Goal: Complete application form: Complete application form

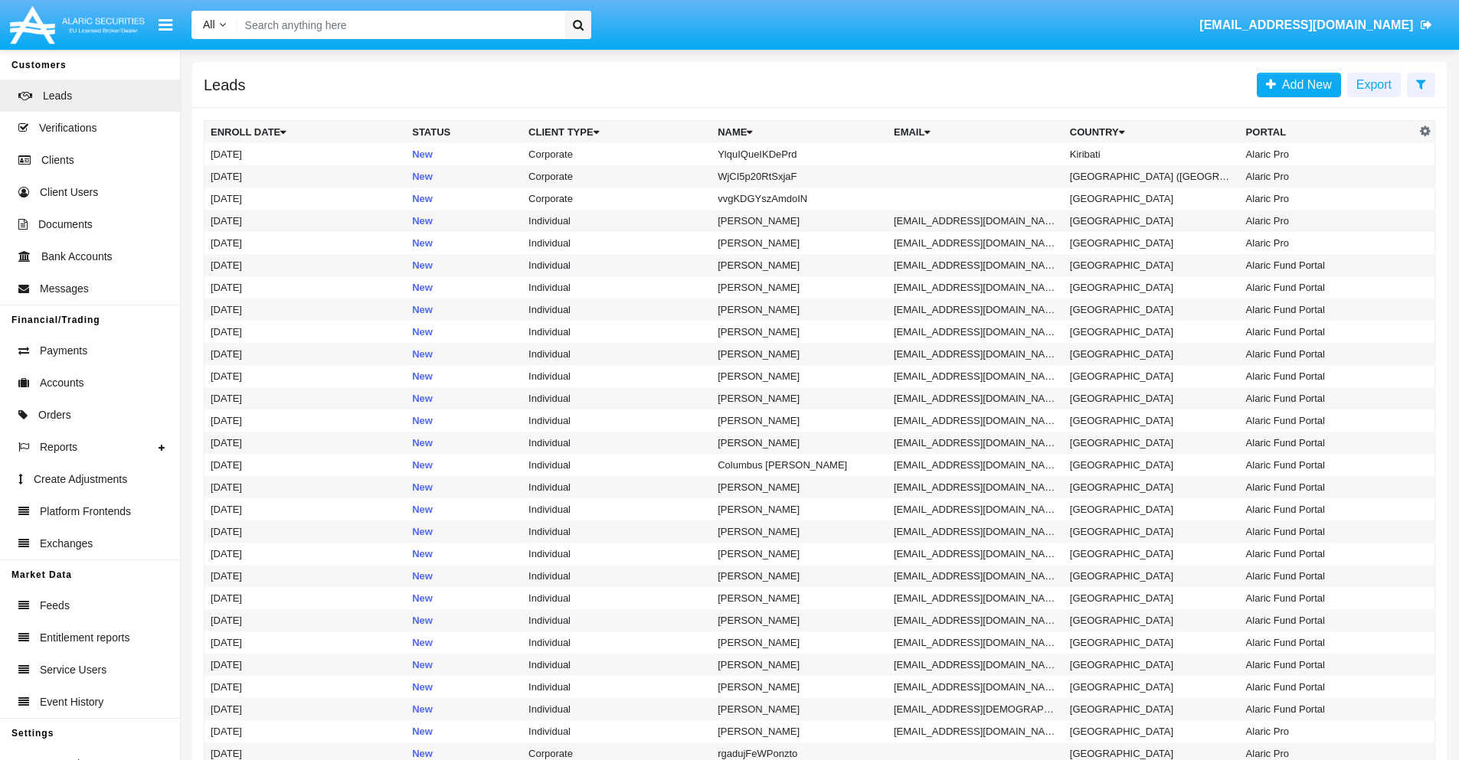
click at [1420, 83] on icon at bounding box center [1421, 84] width 10 height 12
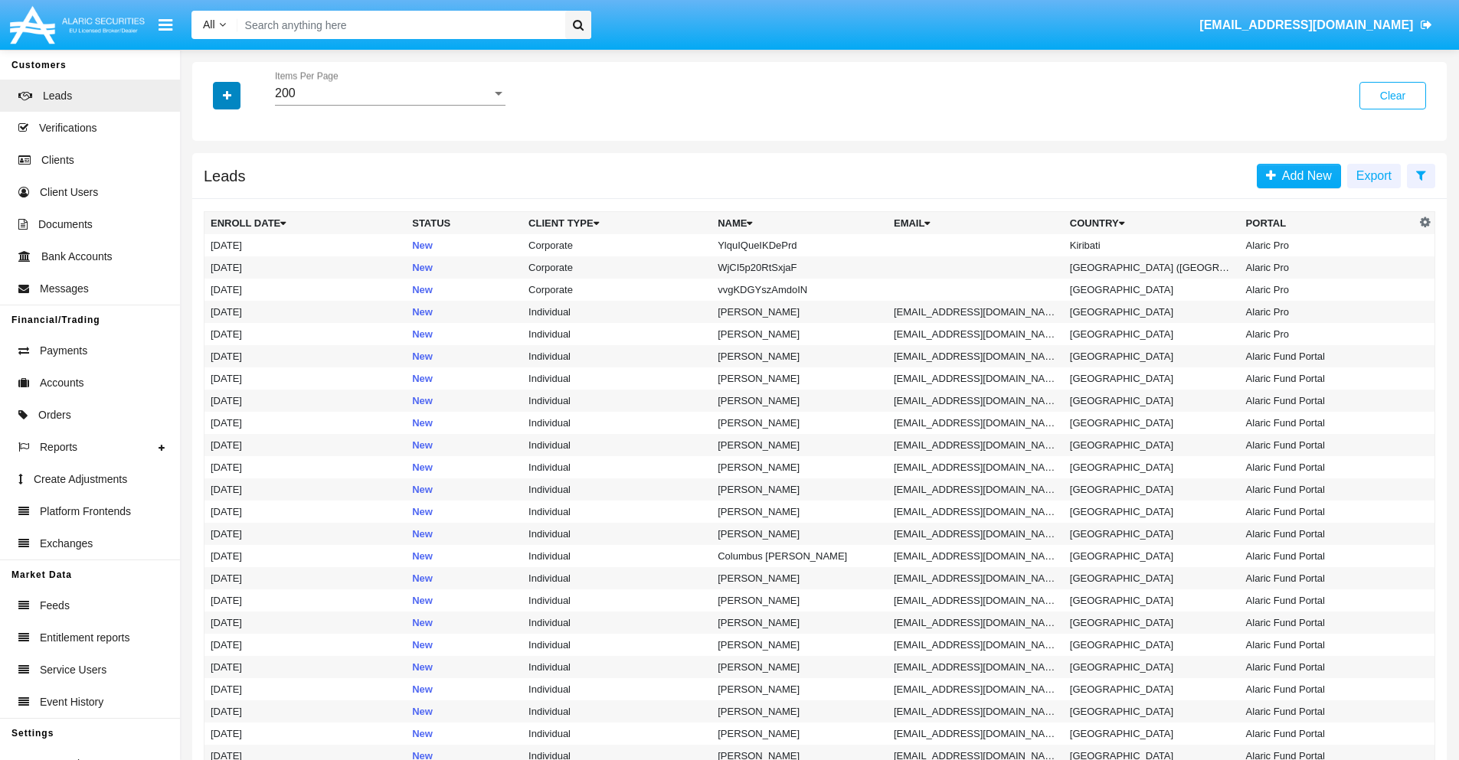
click at [227, 95] on icon "button" at bounding box center [227, 95] width 8 height 11
click at [239, 172] on span "Name" at bounding box center [239, 171] width 33 height 18
click at [211, 178] on input "Name" at bounding box center [210, 178] width 1 height 1
checkbox input "true"
click at [227, 95] on icon "button" at bounding box center [227, 95] width 8 height 11
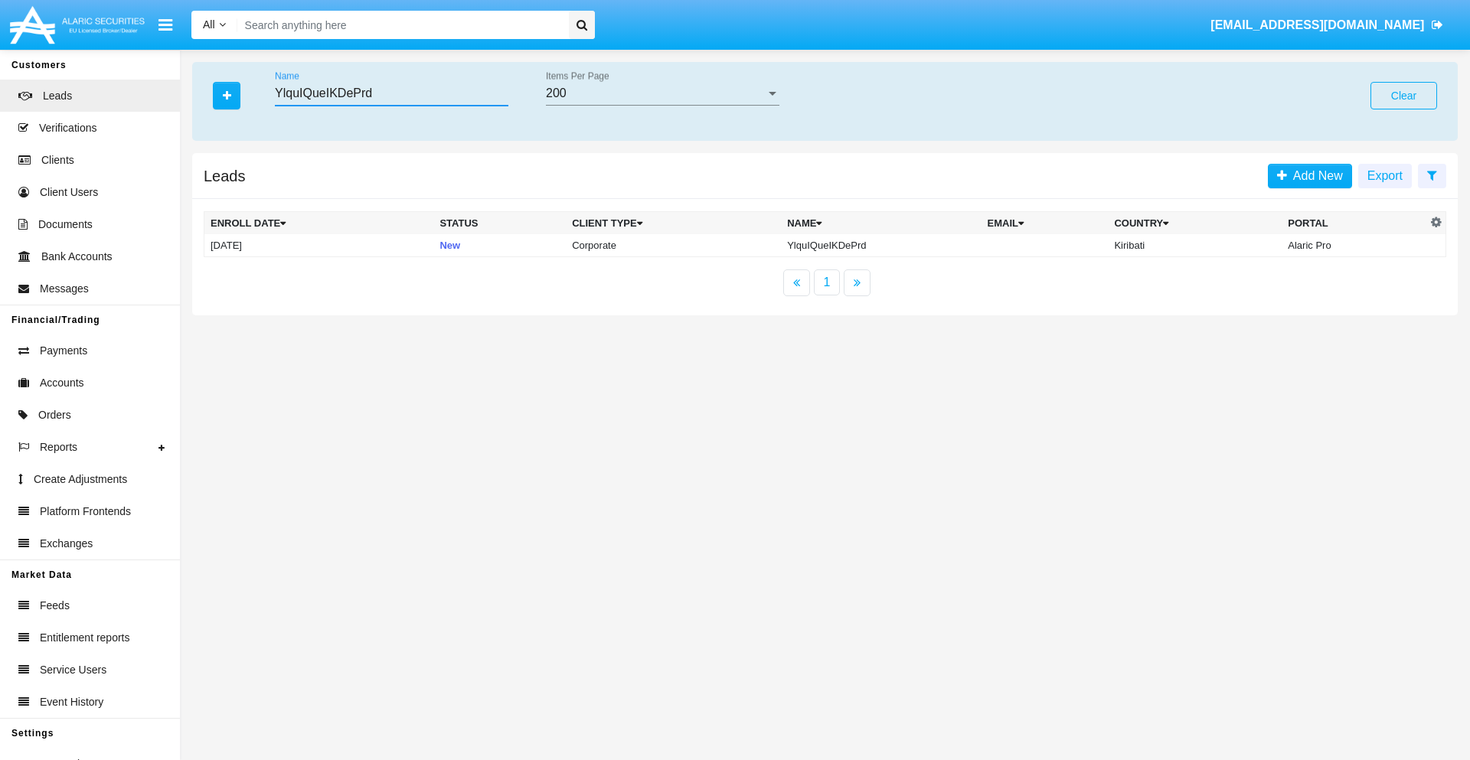
type input "YlquIQueIKDePrd"
click at [880, 245] on td "YlquIQueIKDePrd" at bounding box center [881, 245] width 200 height 23
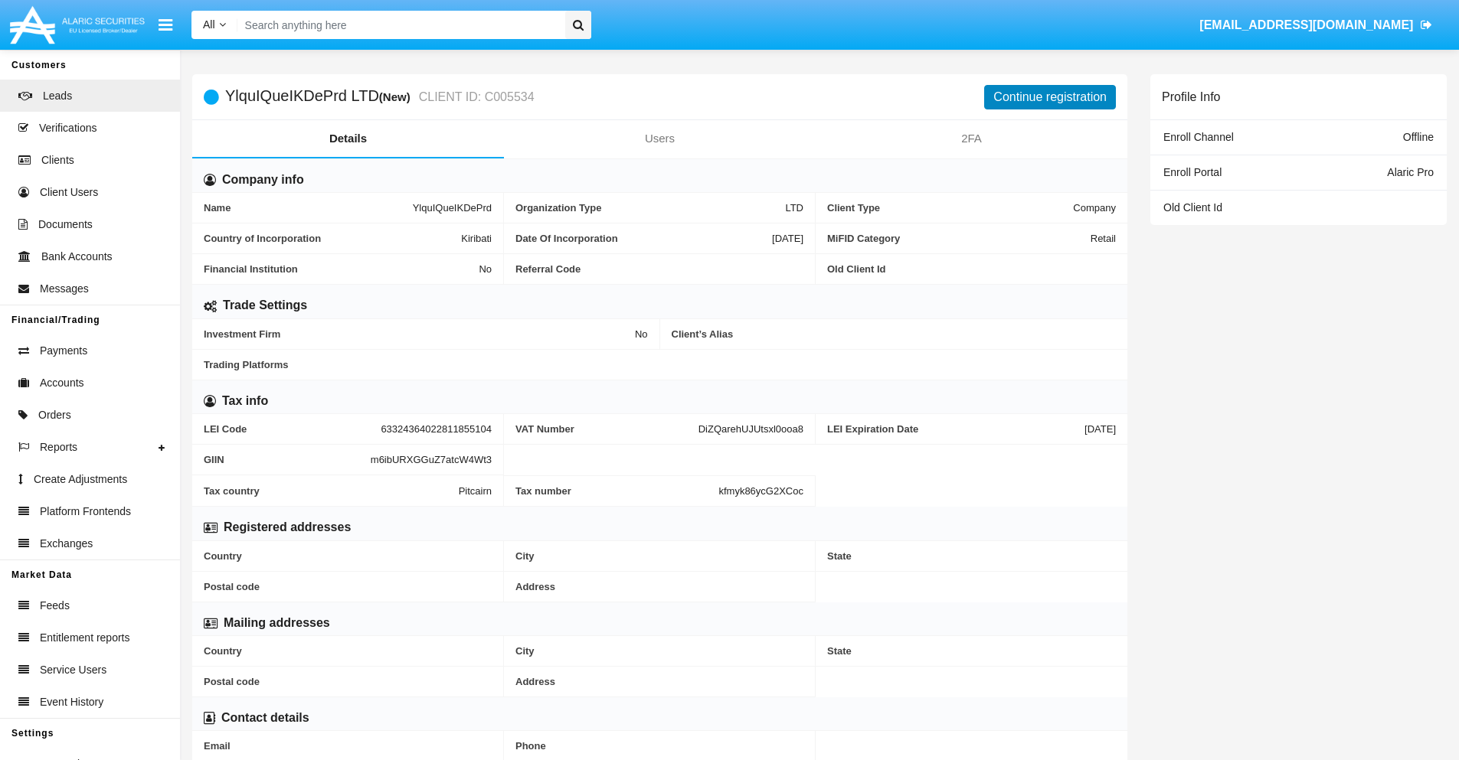
click at [1050, 96] on button "Continue registration" at bounding box center [1050, 97] width 132 height 25
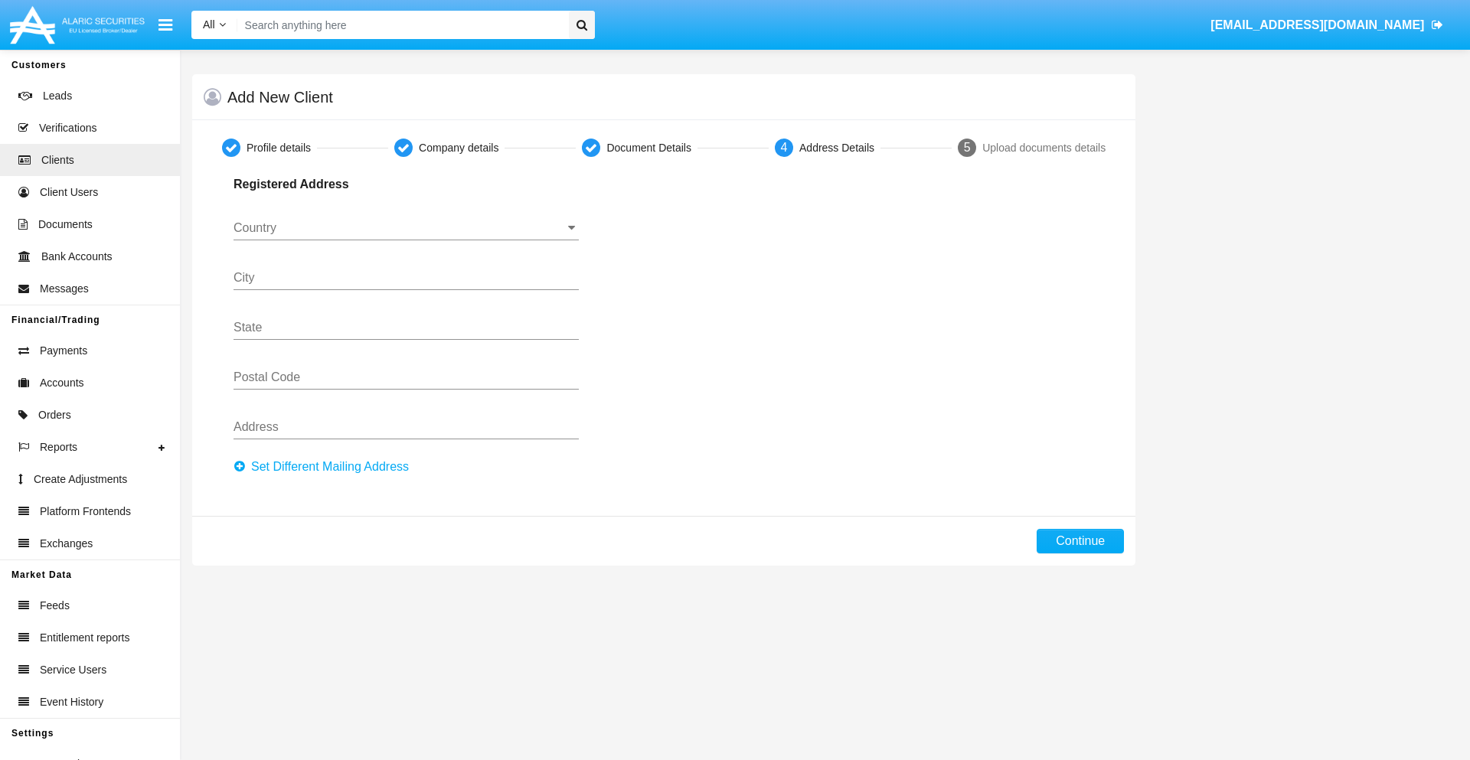
click at [325, 467] on button "Set Different Mailing Address" at bounding box center [326, 467] width 185 height 25
click at [1080, 541] on button "Continue" at bounding box center [1080, 541] width 87 height 25
click at [325, 467] on button "Set Different Mailing Address" at bounding box center [326, 467] width 185 height 25
type input "!"#$%&'()*+,-./:;<=>?@[\]^_`{|}~"
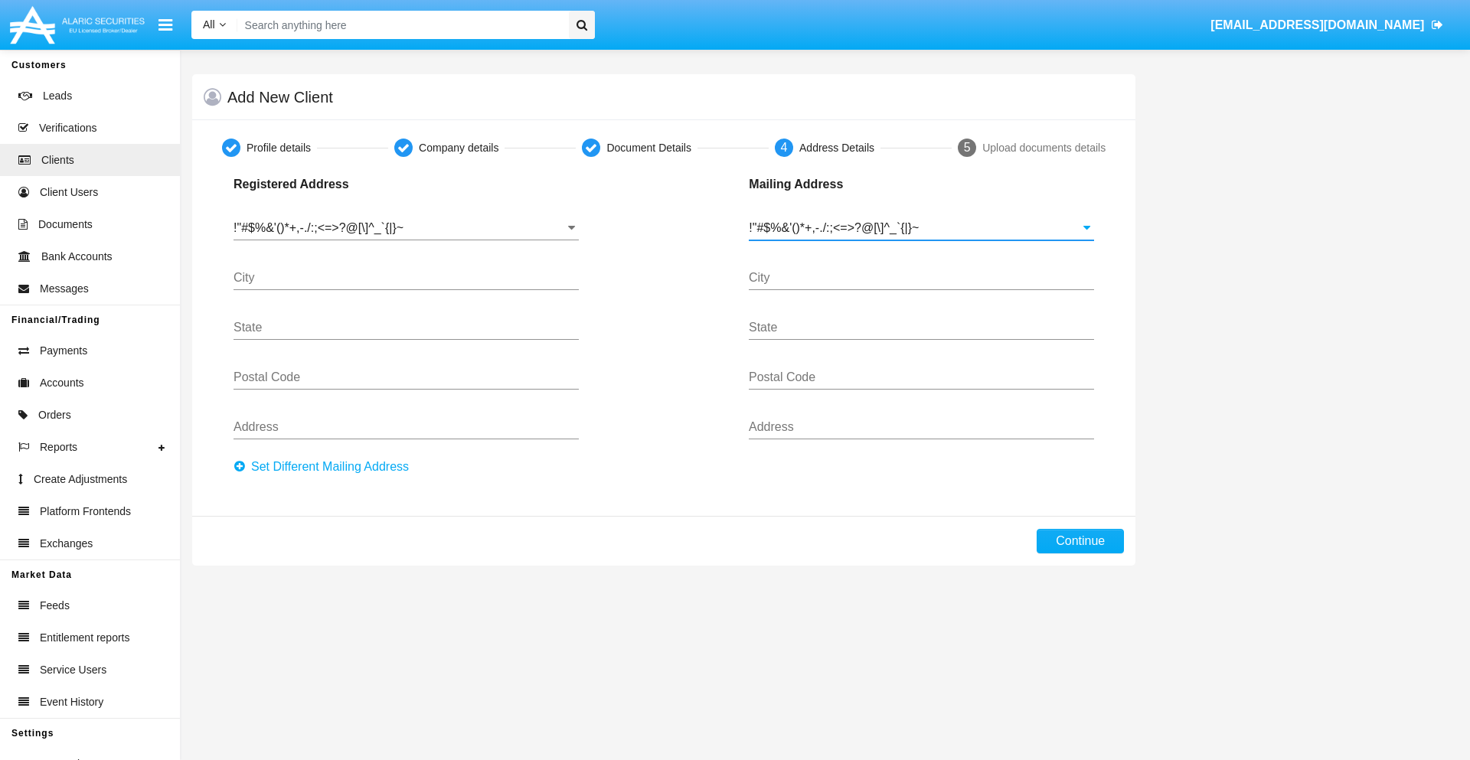
type input "!"#$%&'()*+,-./:;<=>?@[\]^_`{|}~"
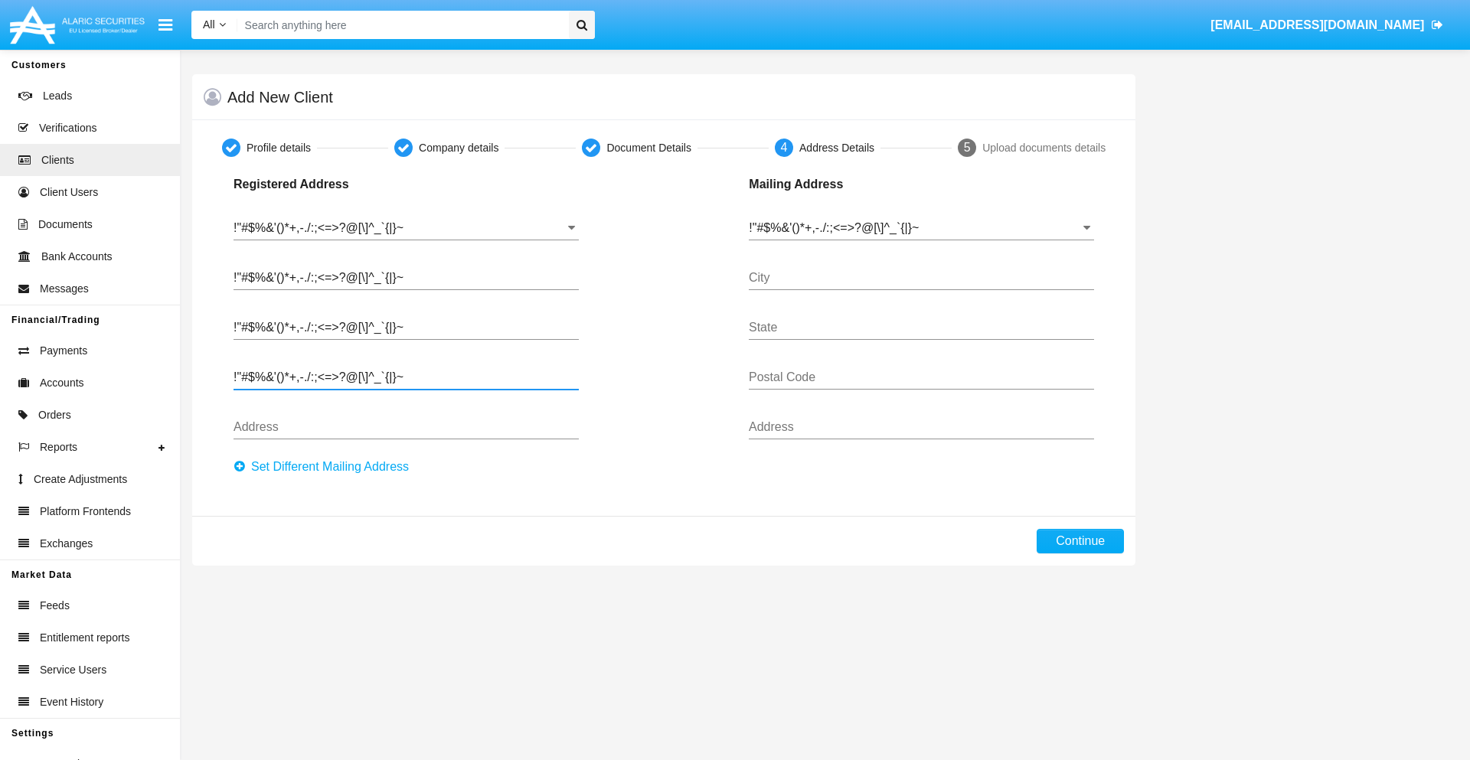
type input "!"#$%&'()*+,-./:;<=>?@[\]^_`{|}~"
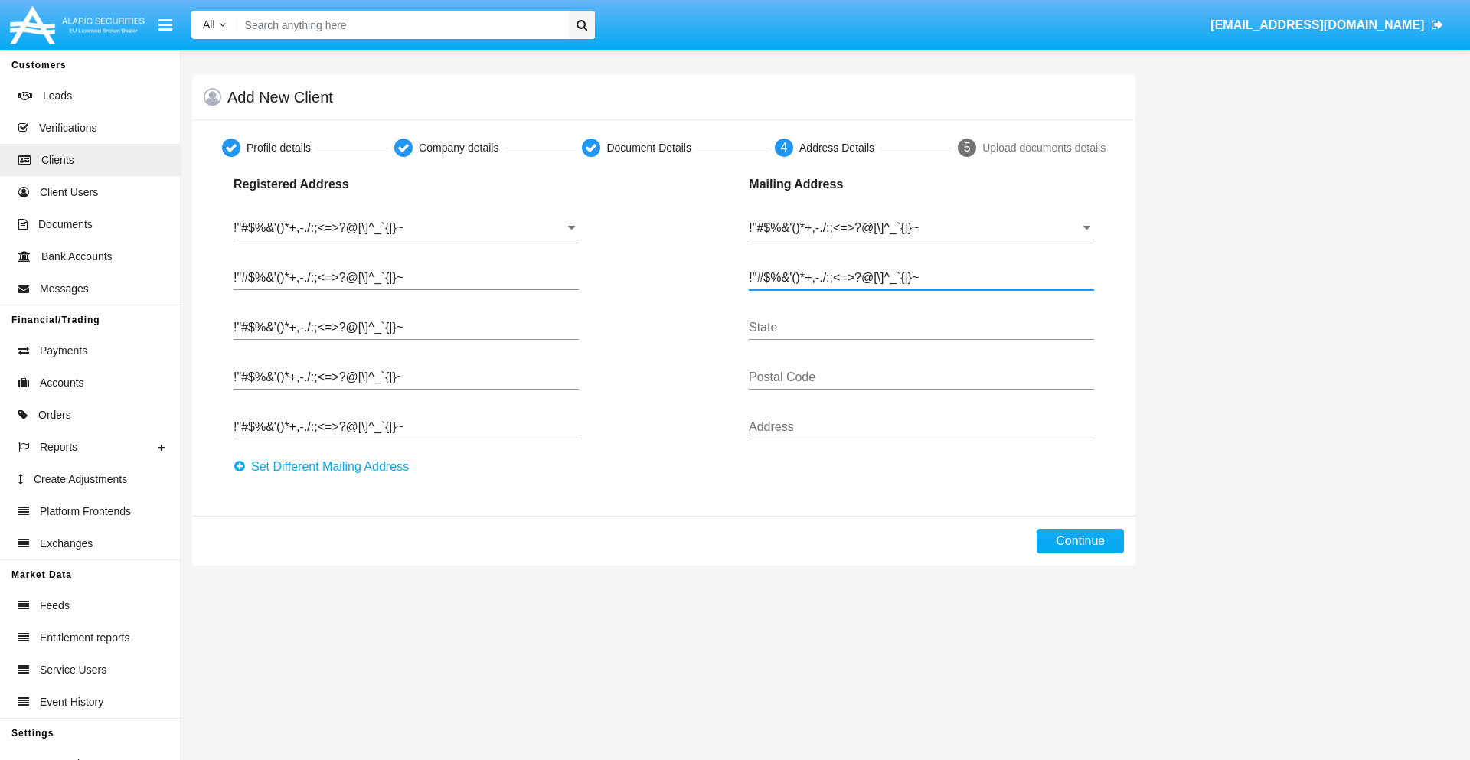
type input "!"#$%&'()*+,-./:;<=>?@[\]^_`{|}~"
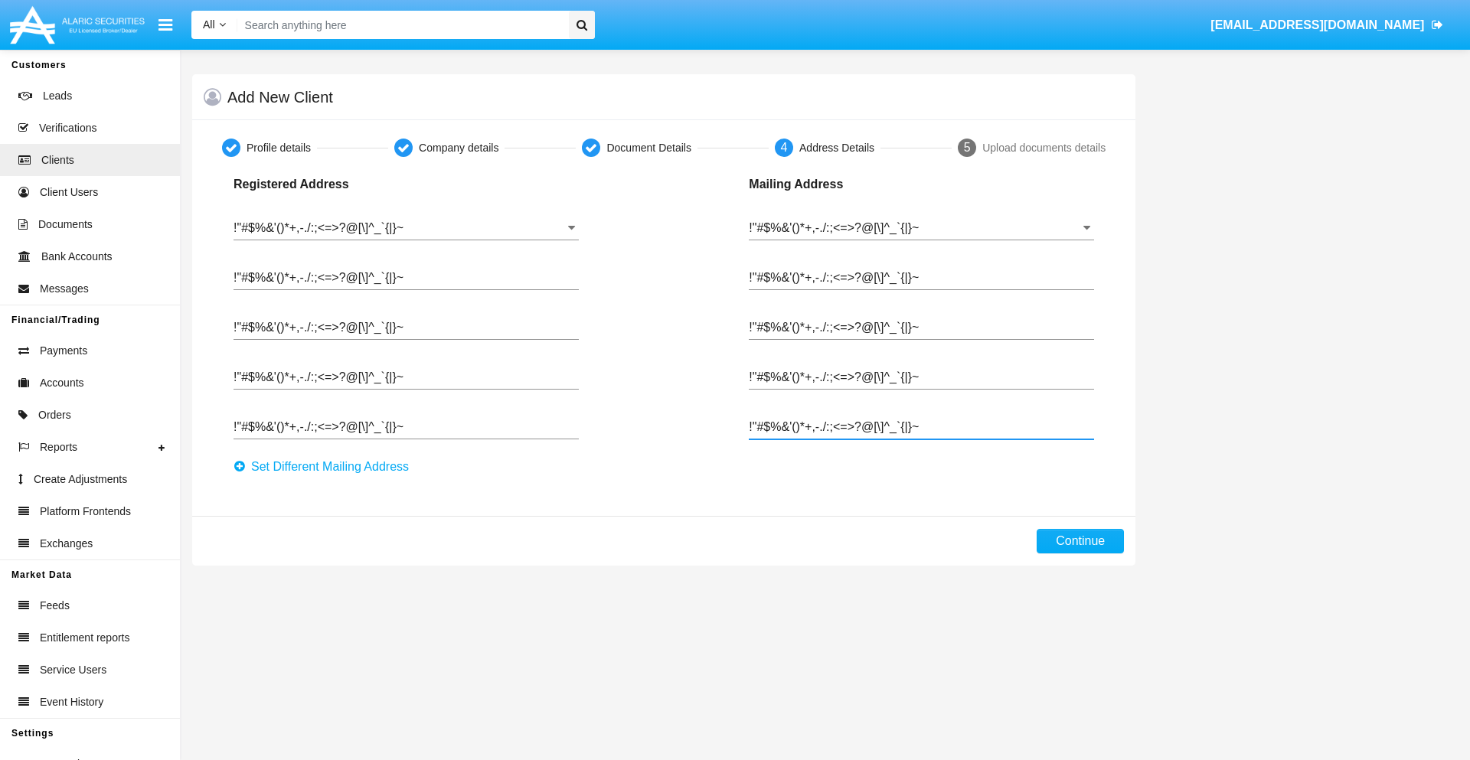
type input "!"#$%&'()*+,-./:;<=>?@[\]^_`{|}~"
click at [1080, 541] on button "Continue" at bounding box center [1080, 541] width 87 height 25
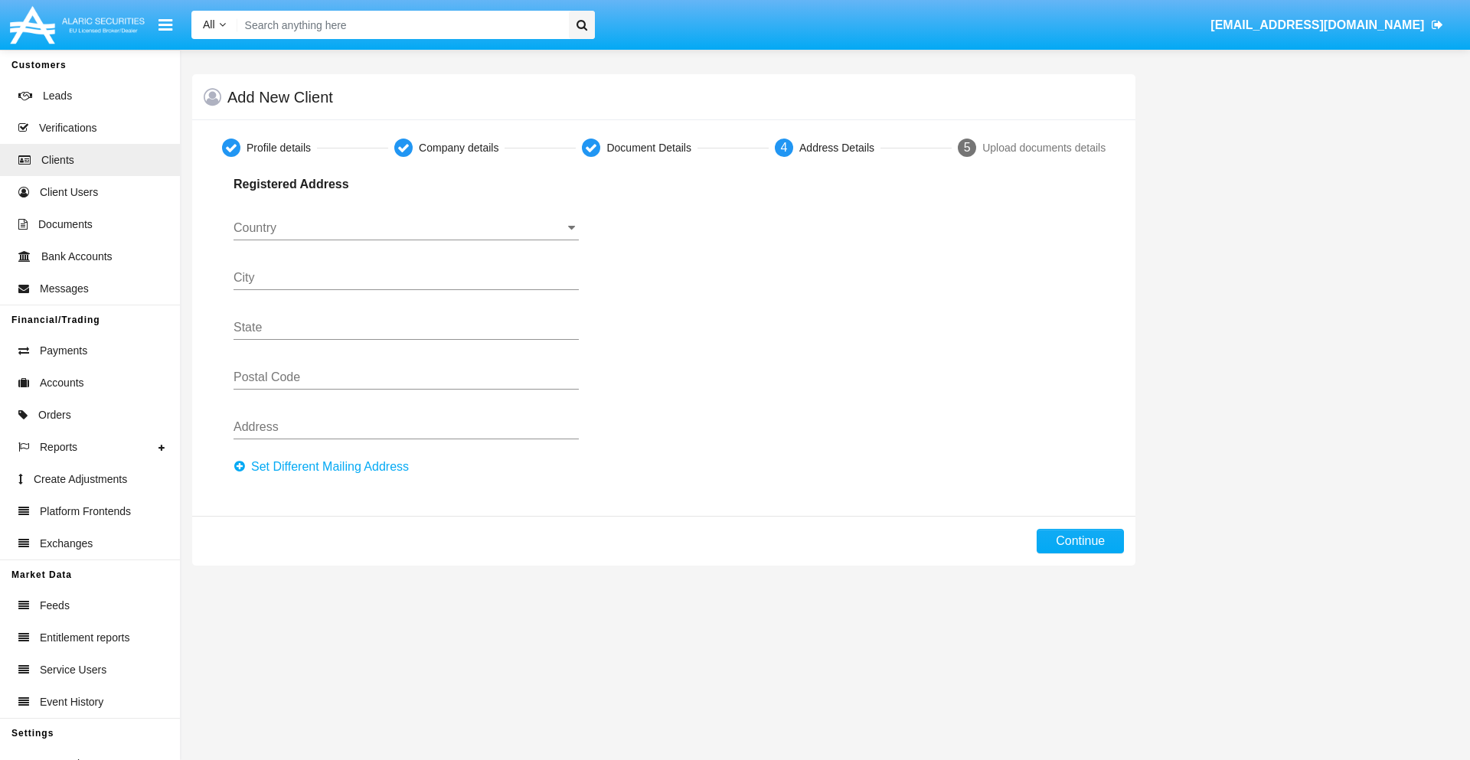
click at [325, 467] on button "Set Different Mailing Address" at bounding box center [326, 467] width 185 height 25
type input "0123456789"
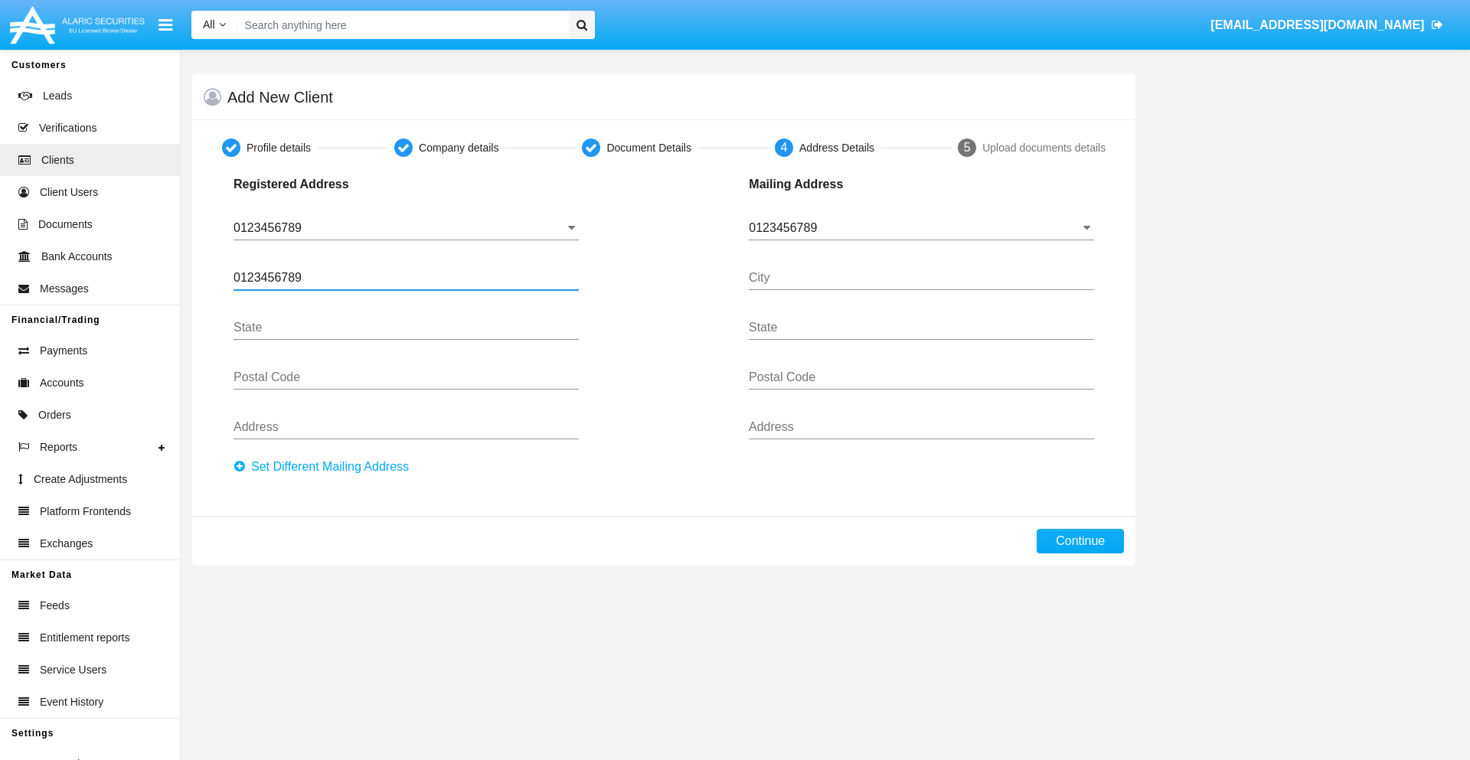
type input "0123456789"
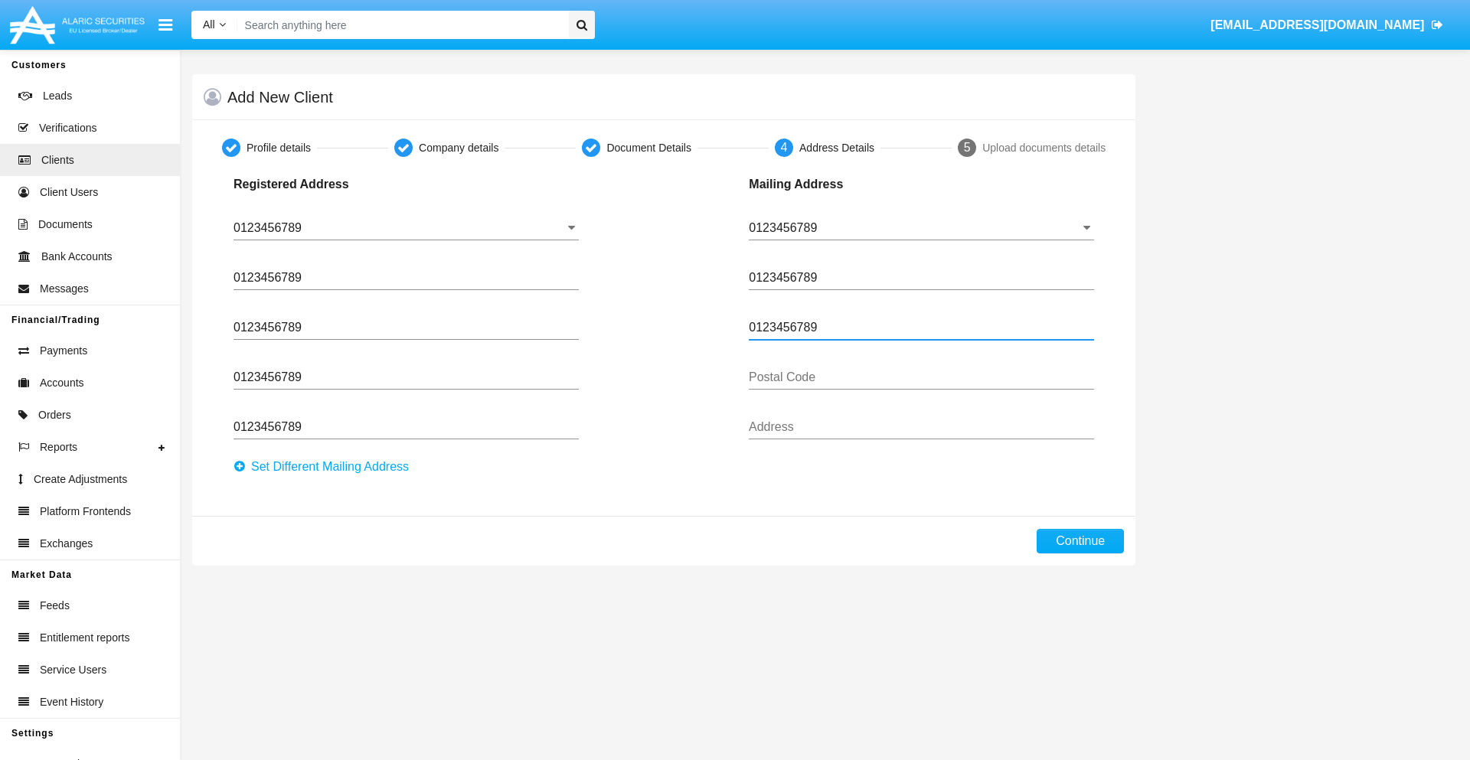
type input "0123456789"
click at [1080, 541] on button "Continue" at bounding box center [1080, 541] width 87 height 25
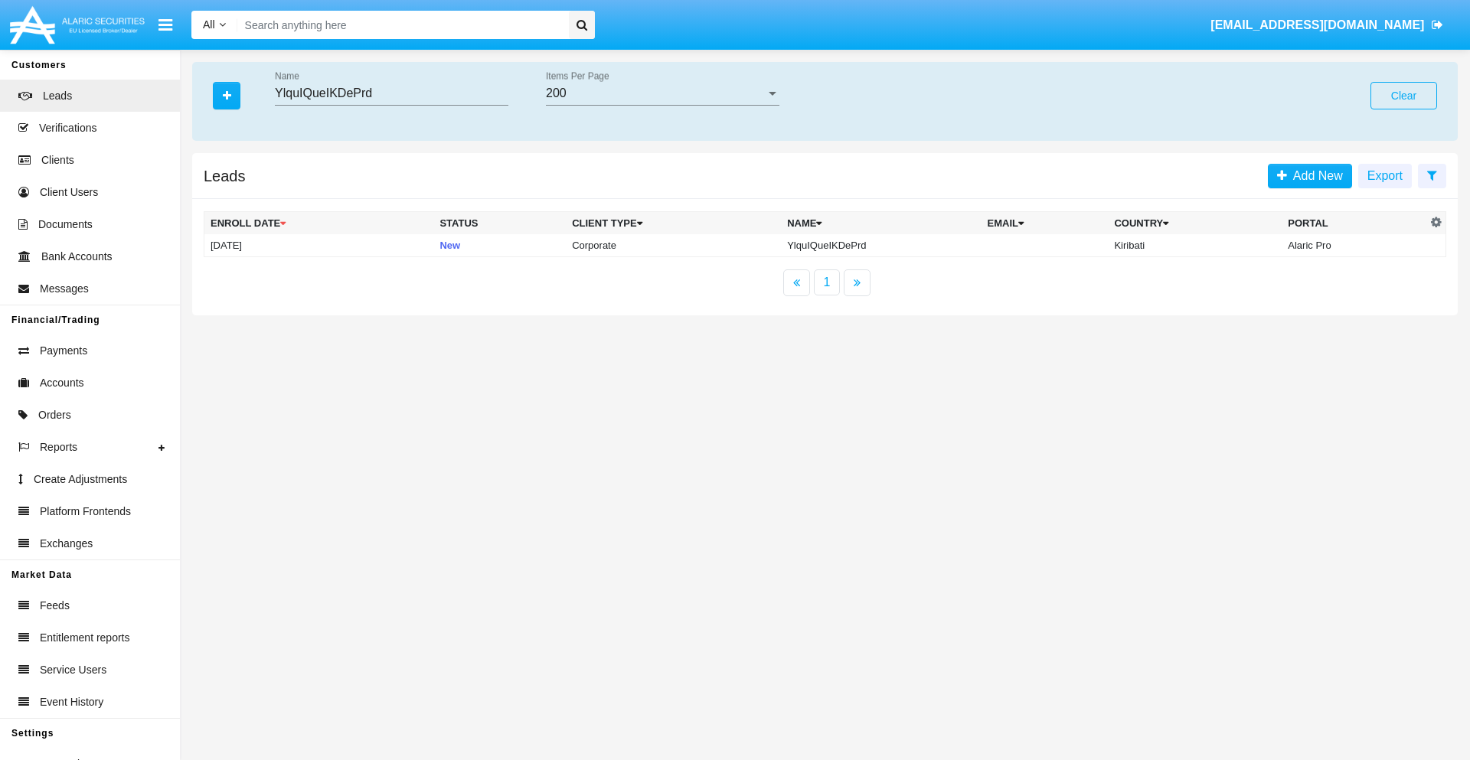
click at [1404, 96] on button "Clear" at bounding box center [1404, 96] width 67 height 28
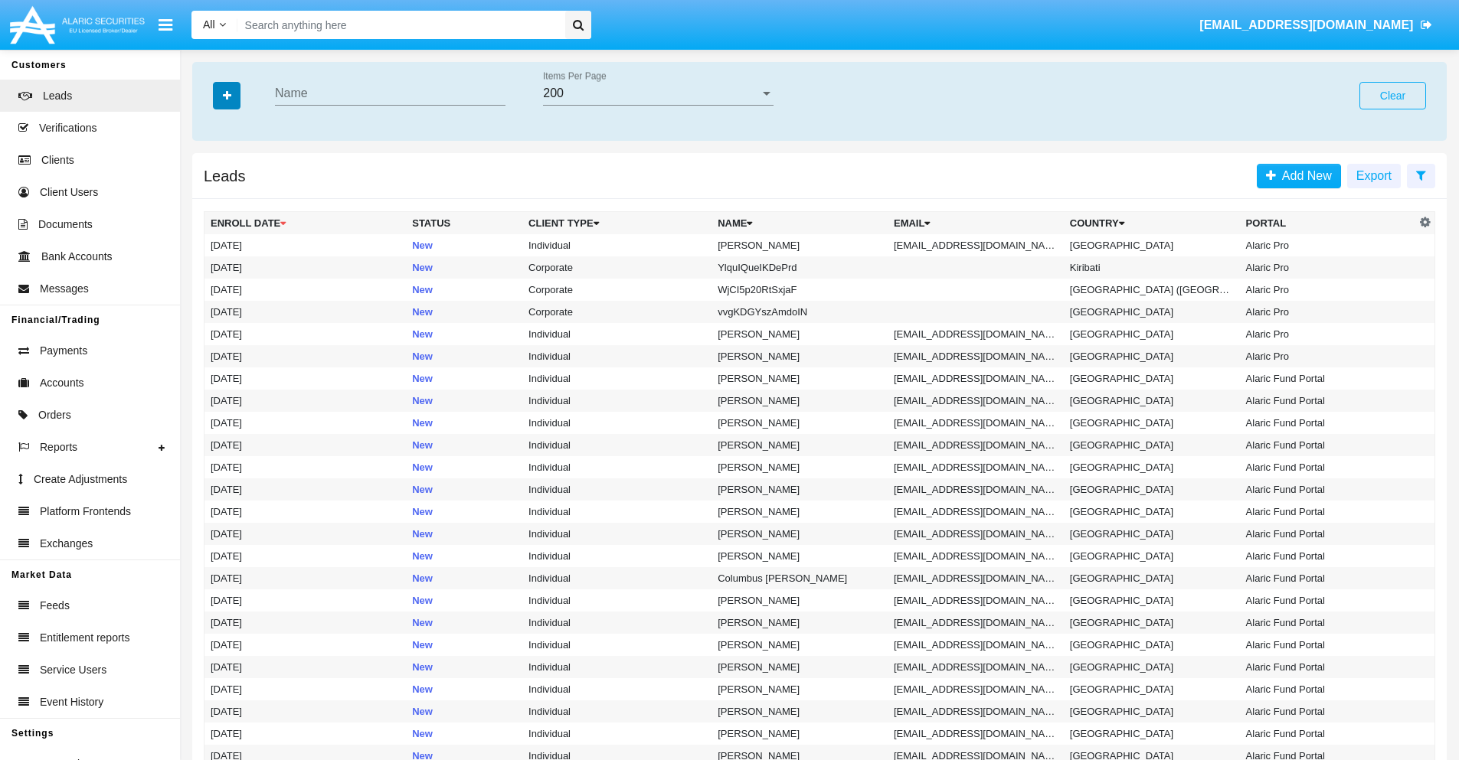
click at [227, 95] on icon "button" at bounding box center [227, 95] width 8 height 11
click at [238, 194] on span "Email" at bounding box center [238, 194] width 31 height 18
click at [211, 200] on input "Email" at bounding box center [210, 200] width 1 height 1
checkbox input "true"
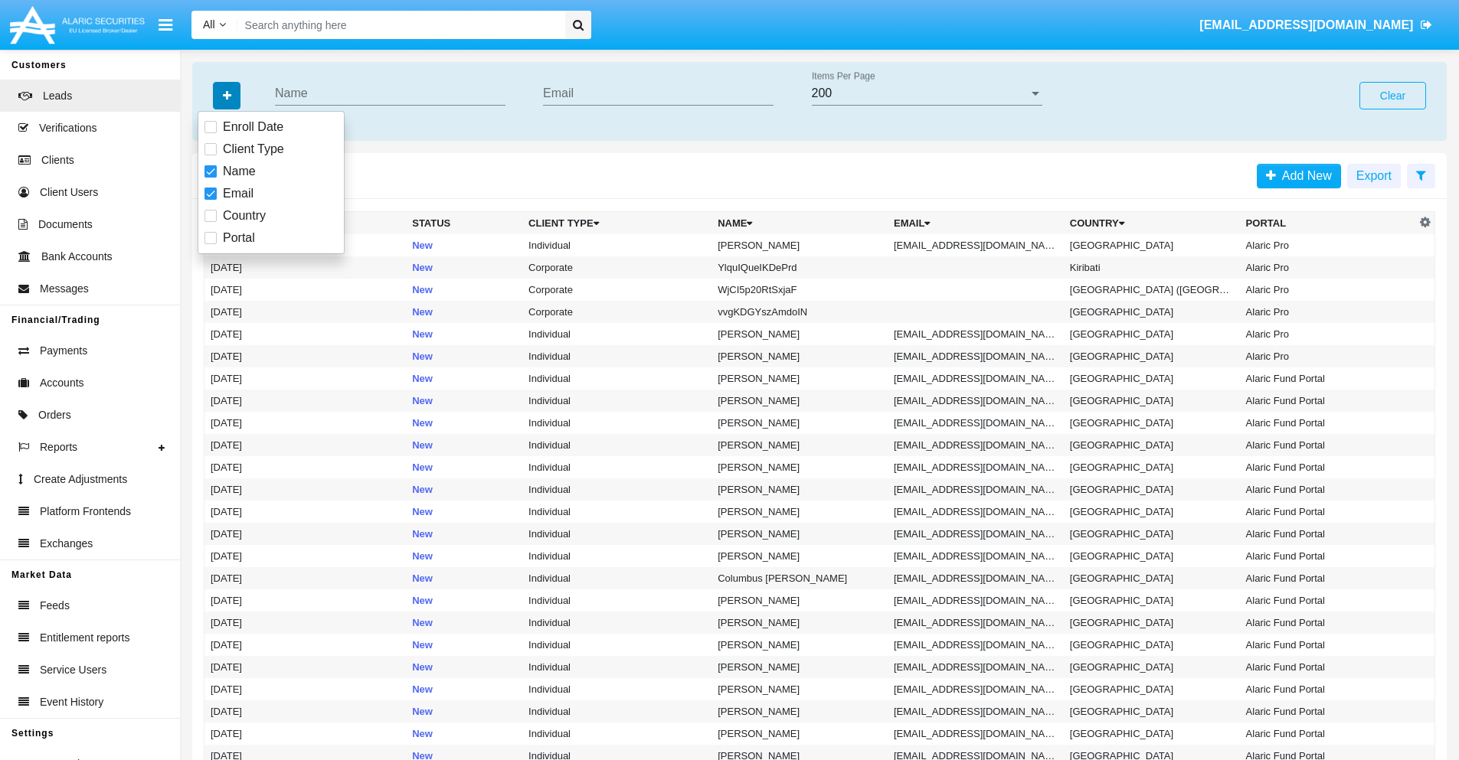
click at [227, 95] on icon "button" at bounding box center [227, 95] width 8 height 11
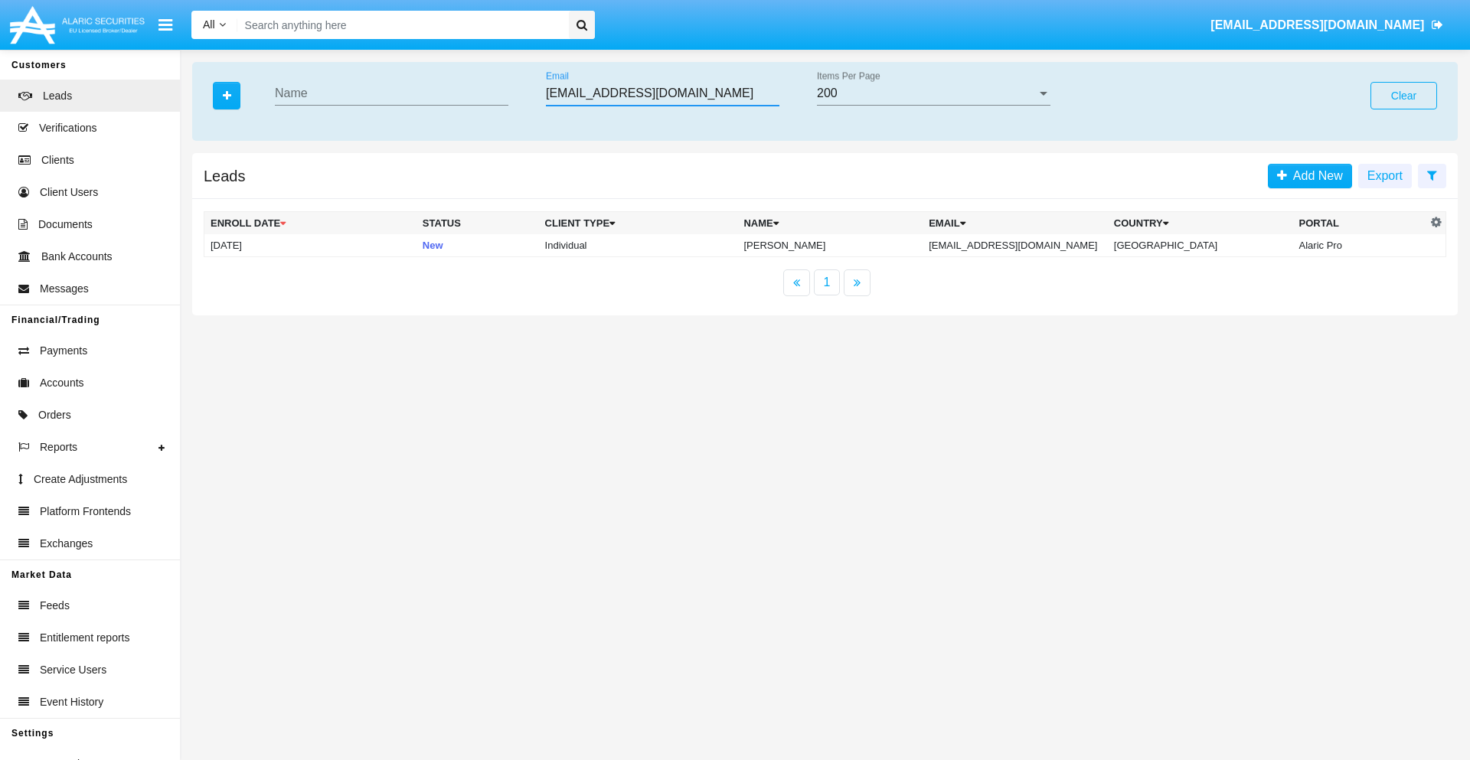
type input "j-sc6p6@vcfuhtv72r.jp"
click at [1031, 245] on td "j-sc6p6@vcfuhtv72r.jp" at bounding box center [1015, 245] width 185 height 23
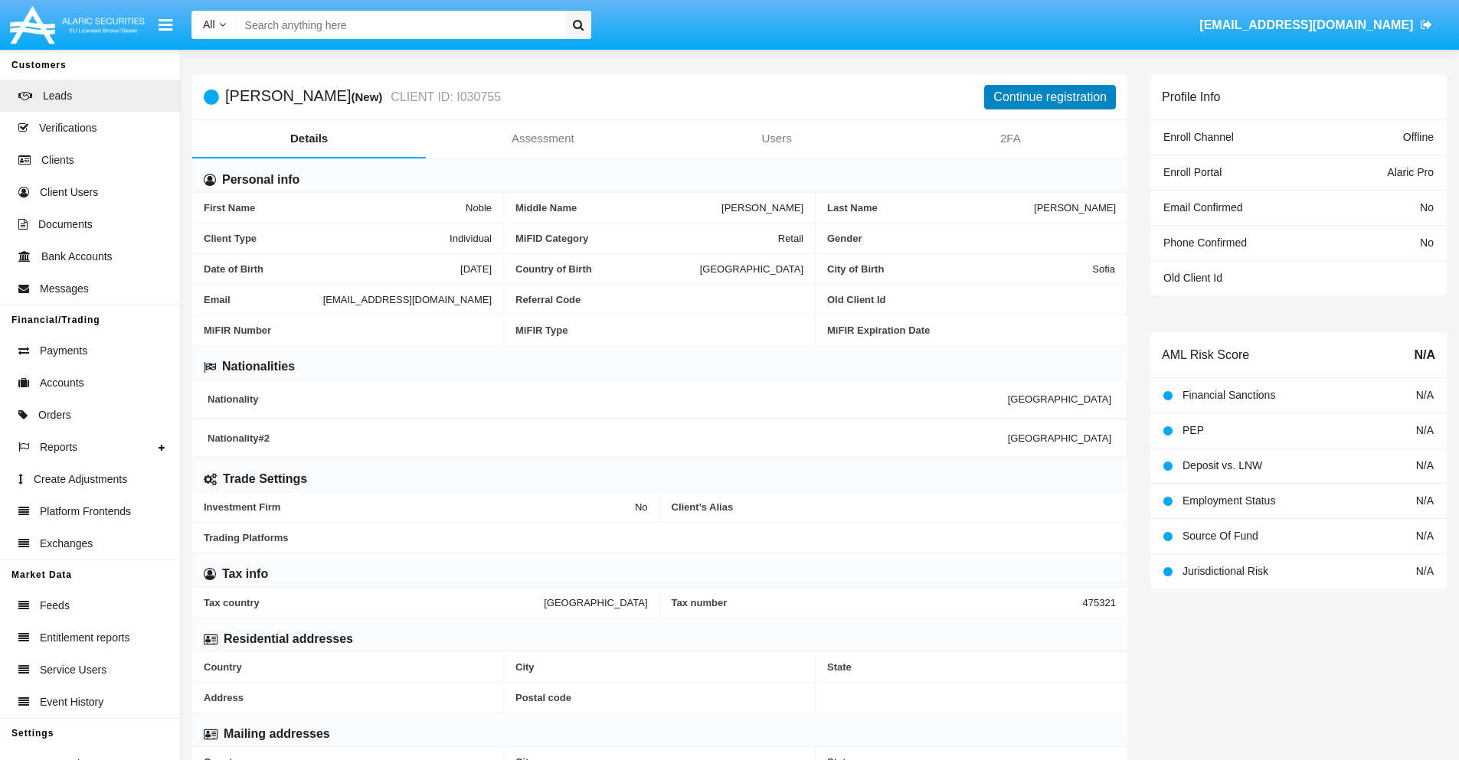
click at [1050, 96] on button "Continue registration" at bounding box center [1050, 97] width 132 height 25
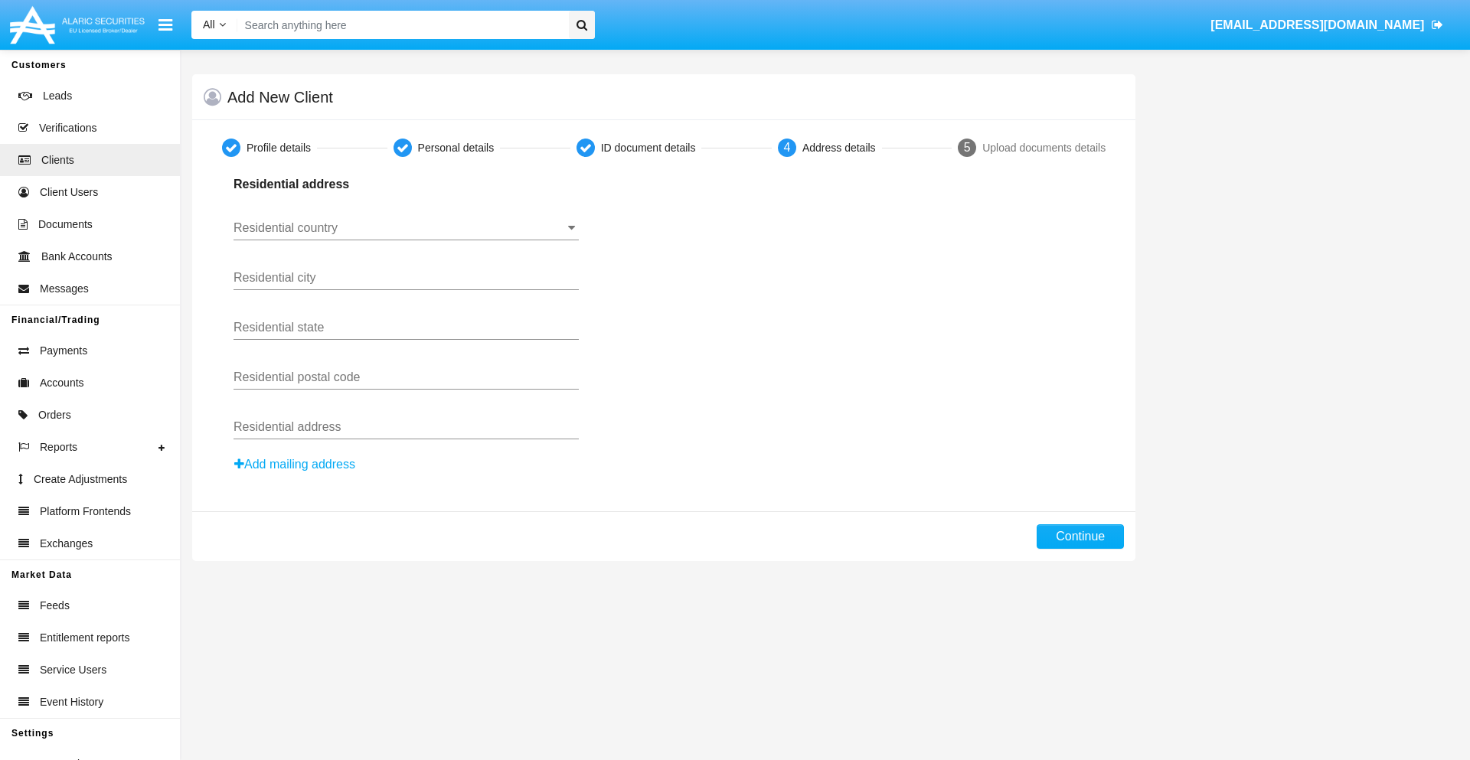
click at [296, 465] on button "Add mailing address" at bounding box center [295, 465] width 123 height 20
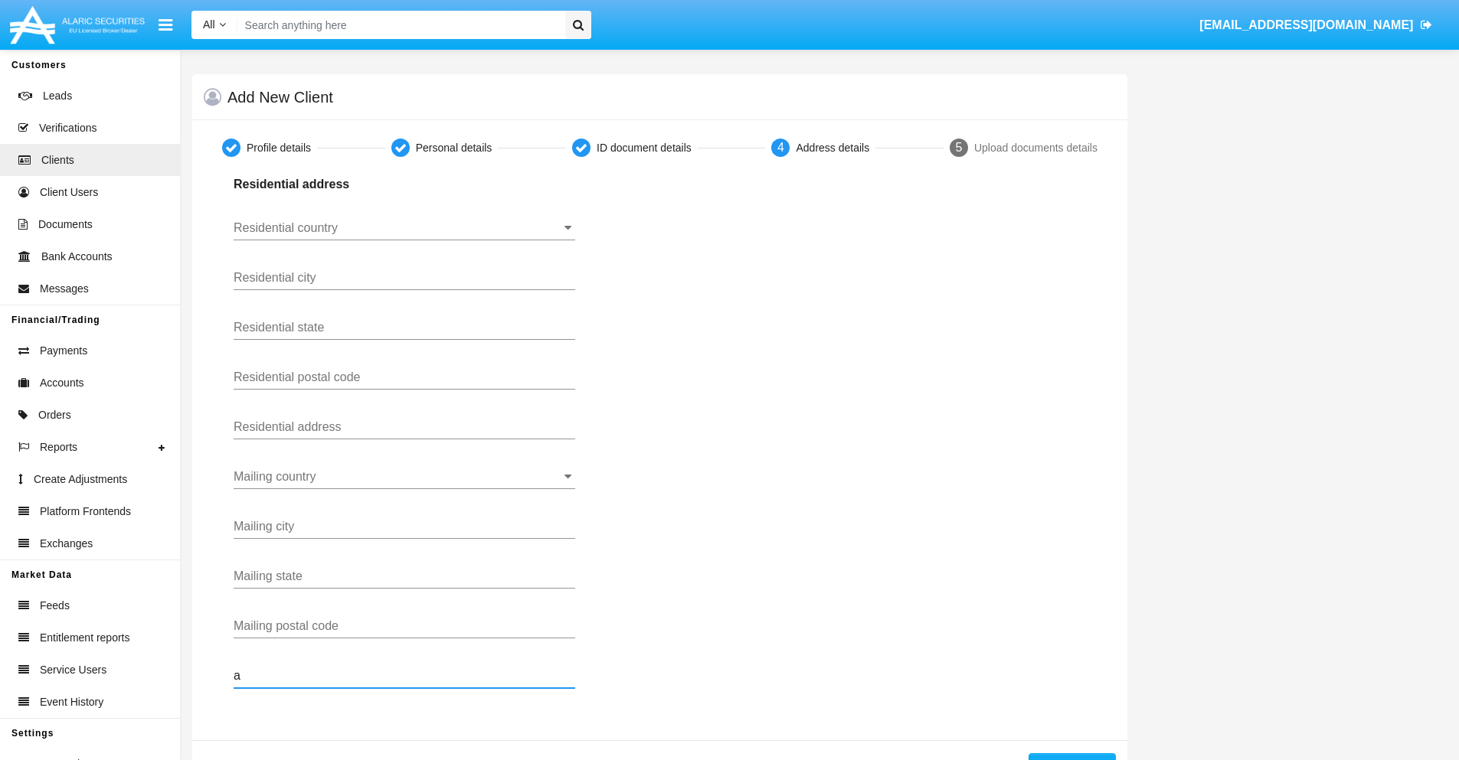
type input "a"
click at [1071, 757] on button "Continue" at bounding box center [1071, 766] width 87 height 25
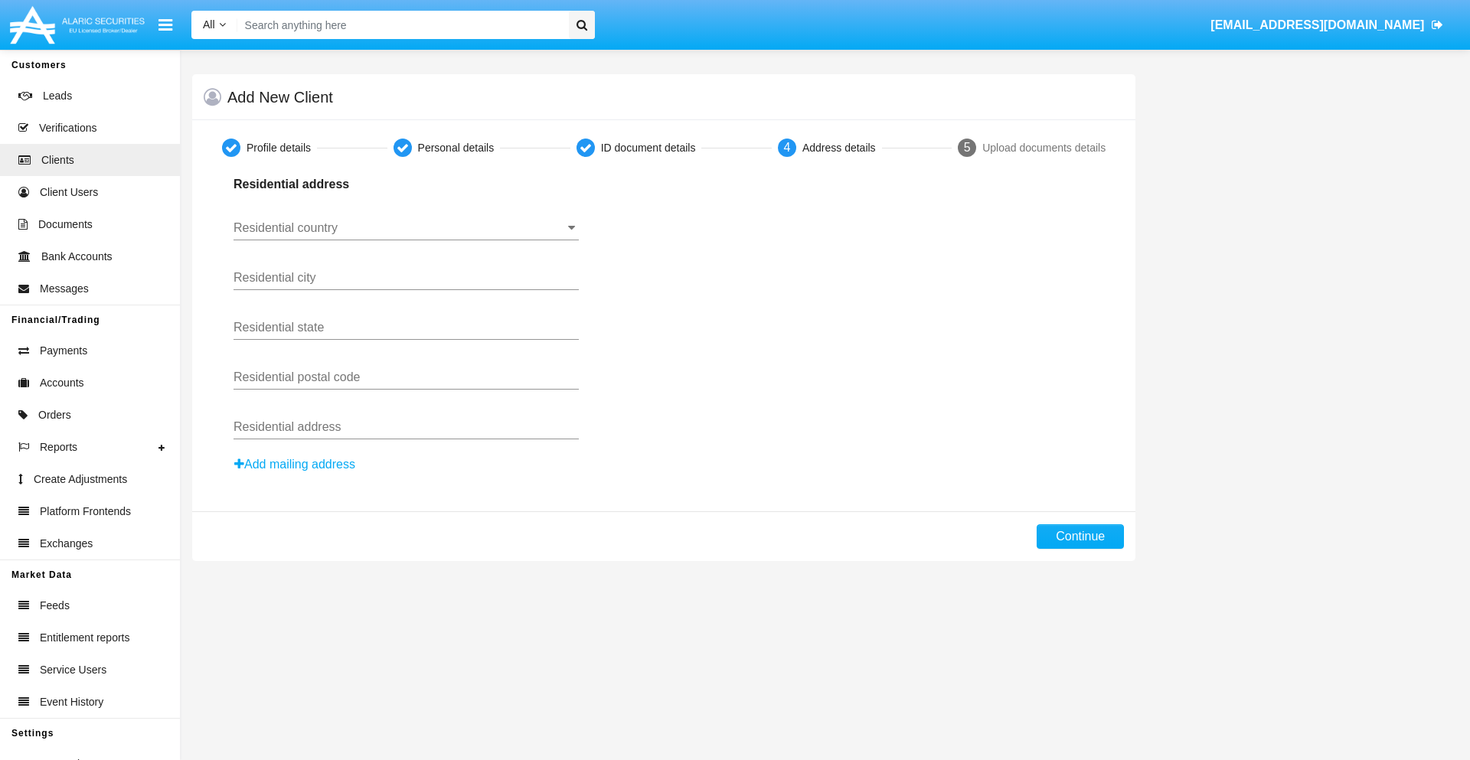
click at [296, 465] on button "Add mailing address" at bounding box center [295, 465] width 123 height 20
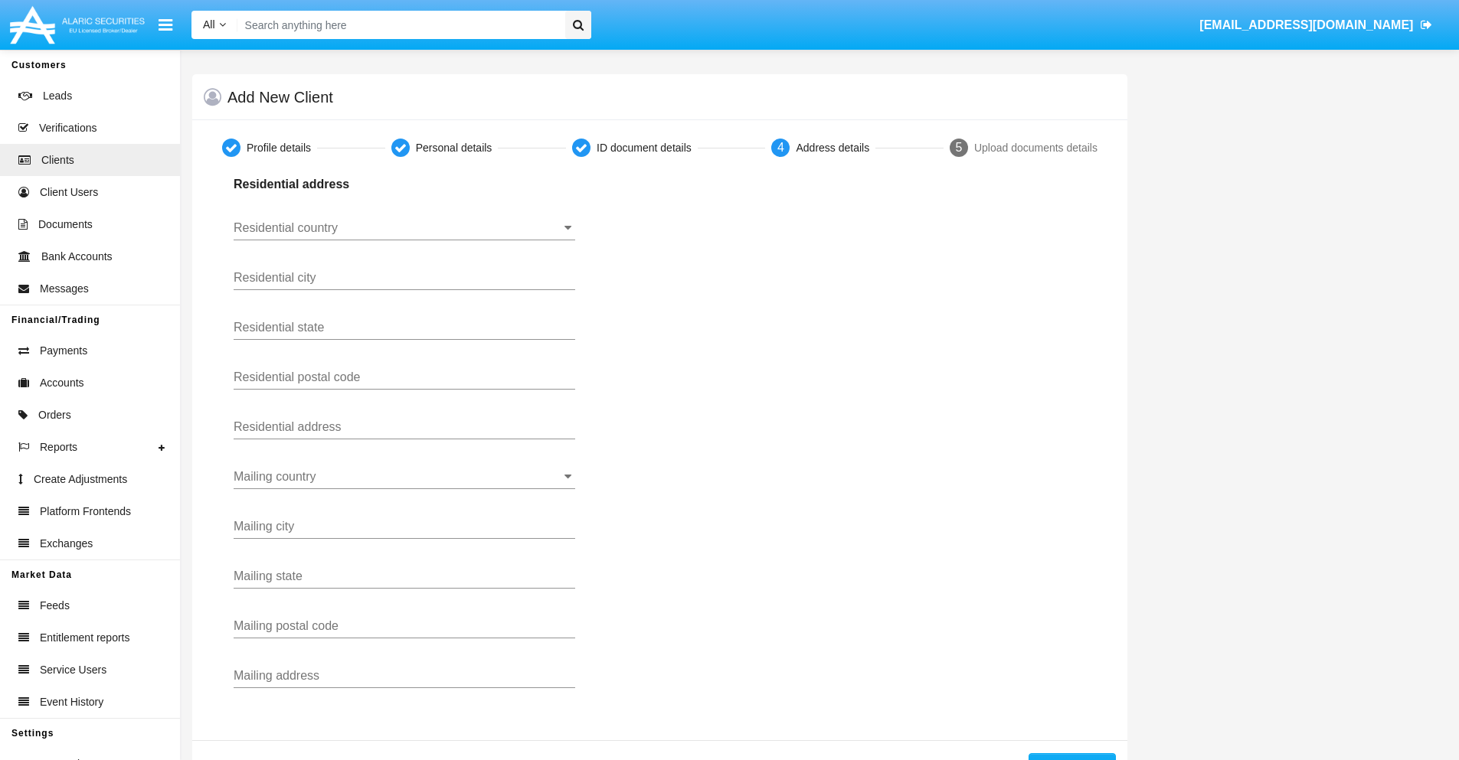
scroll to position [54, 0]
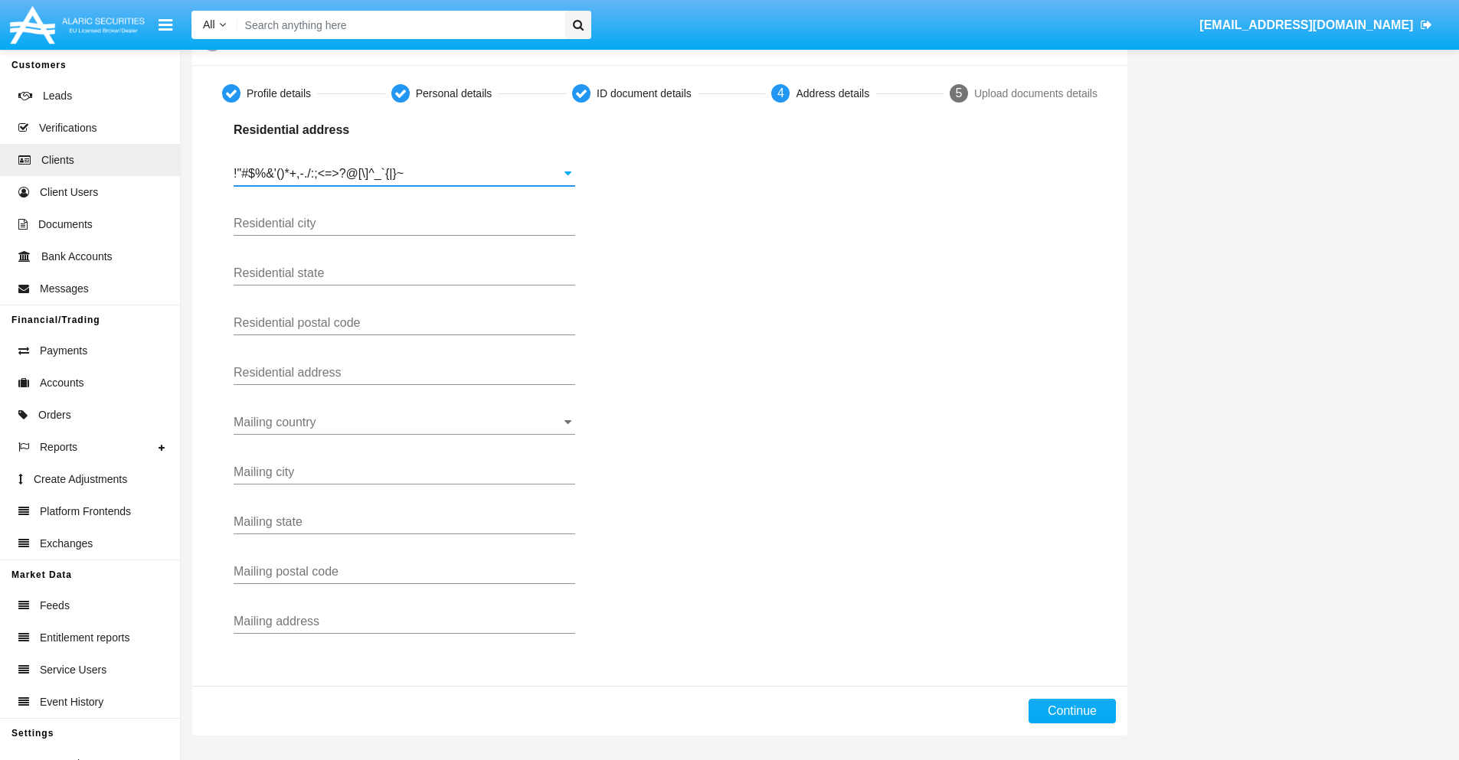
type input "!"#$%&'()*+,-./:;<=>?@[\]^_`{|}~"
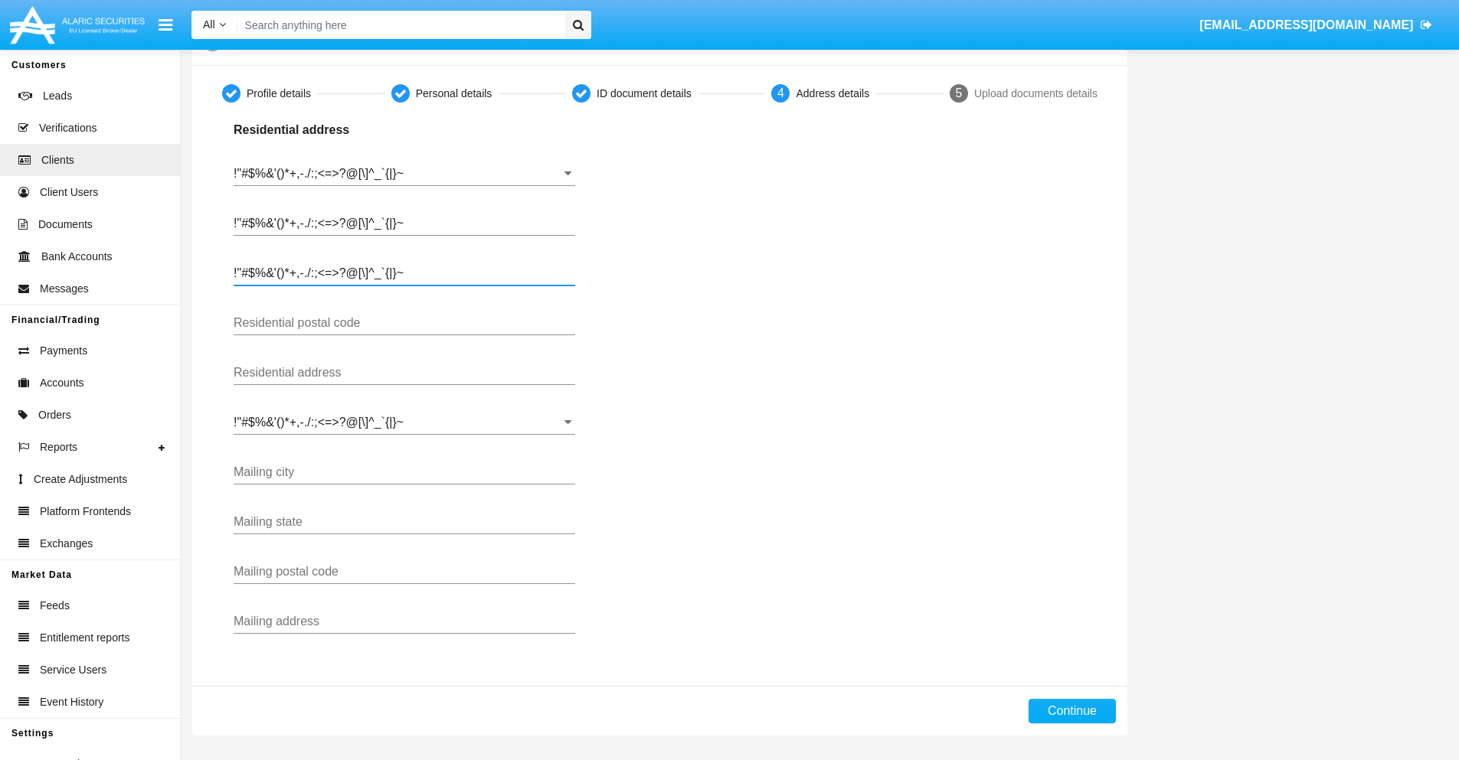
type input "!"#$%&'()*+,-./:;<=>?@[\]^_`{|}~"
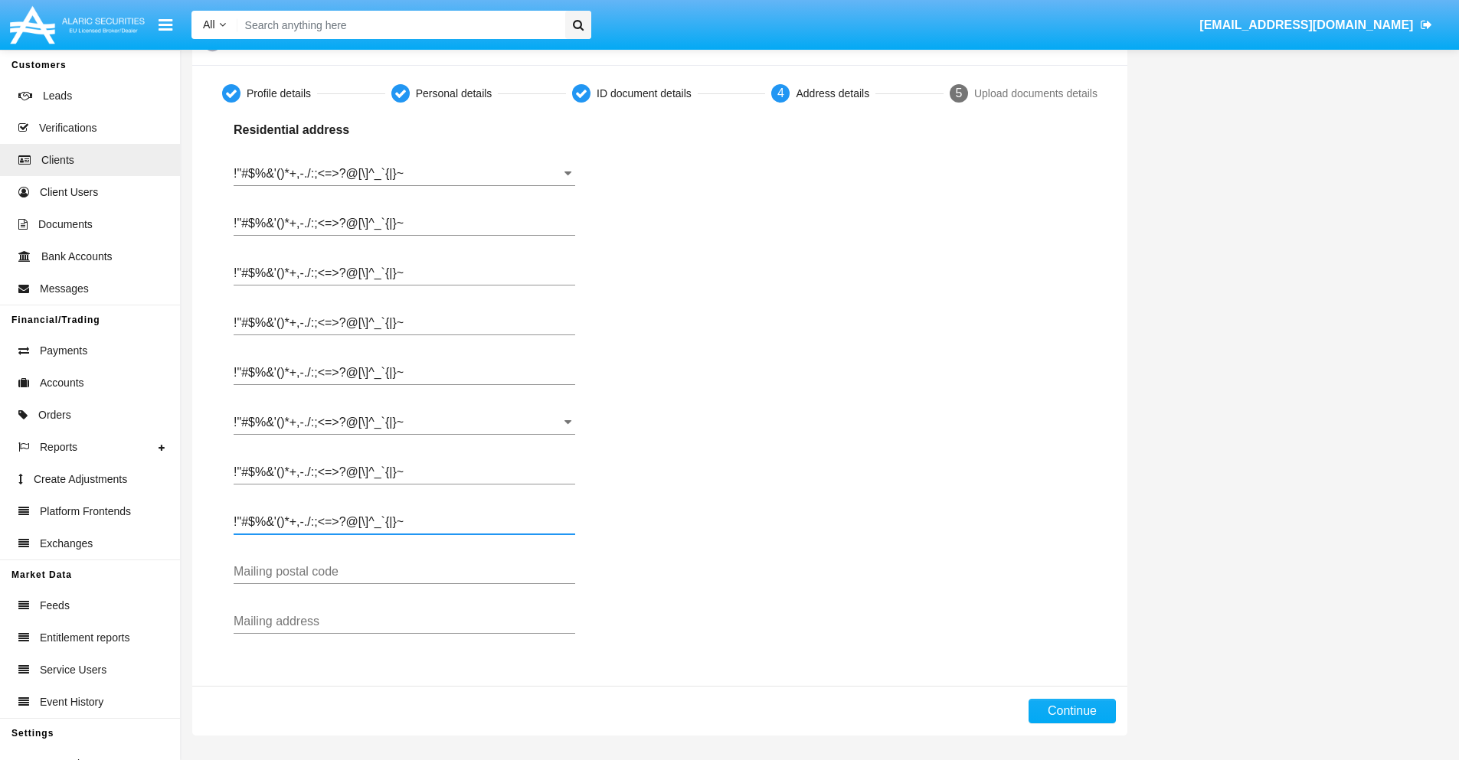
type input "!"#$%&'()*+,-./:;<=>?@[\]^_`{|}~"
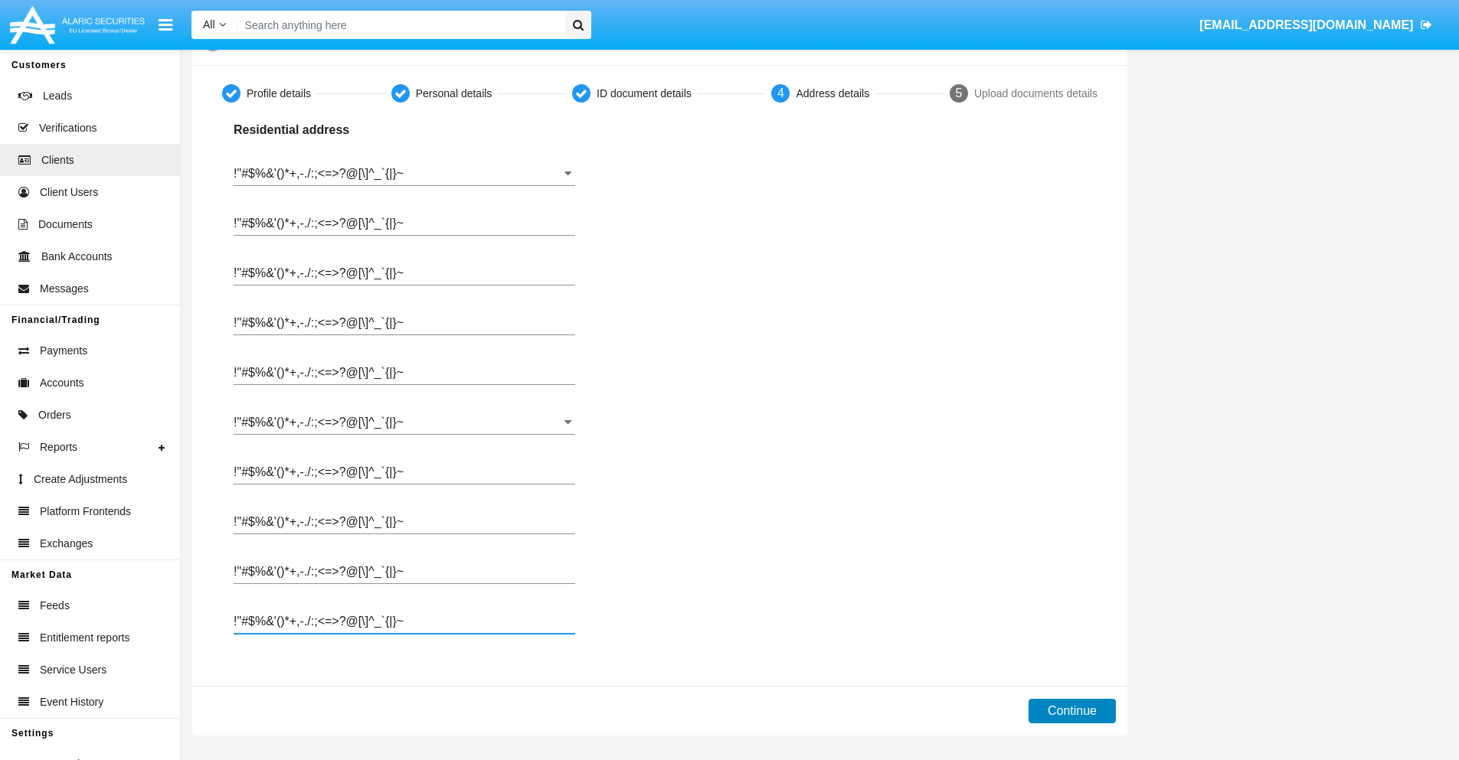
click at [1071, 711] on button "Continue" at bounding box center [1071, 711] width 87 height 25
